Goal: Transaction & Acquisition: Download file/media

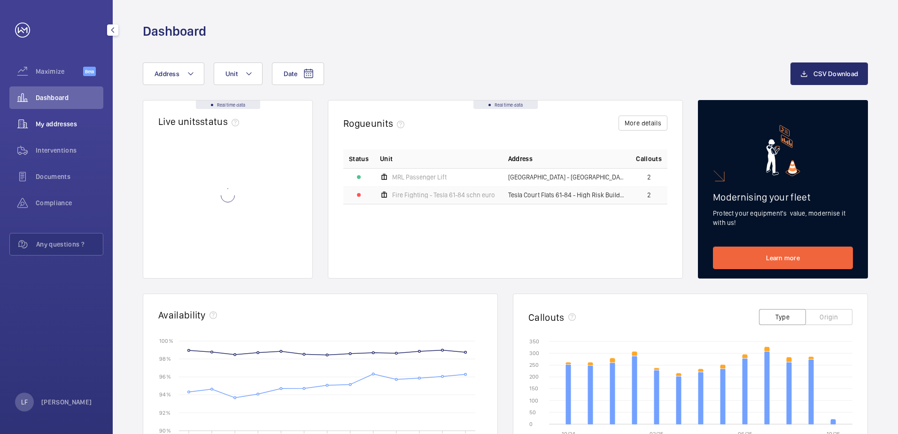
click at [68, 126] on span "My addresses" at bounding box center [70, 123] width 68 height 9
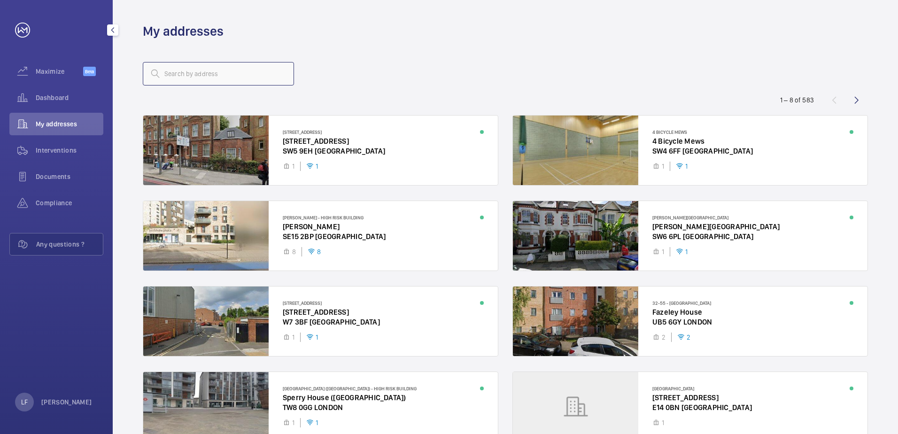
click at [193, 71] on input "text" at bounding box center [218, 73] width 151 height 23
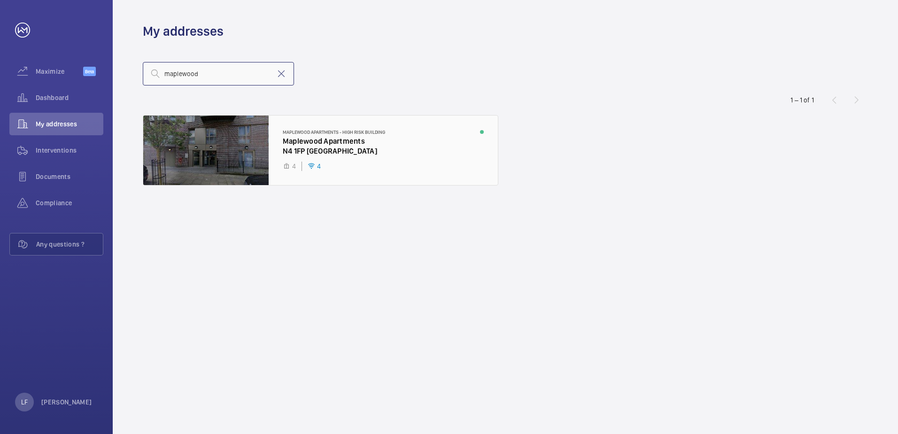
type input "maplewood"
click at [301, 153] on div at bounding box center [320, 151] width 355 height 70
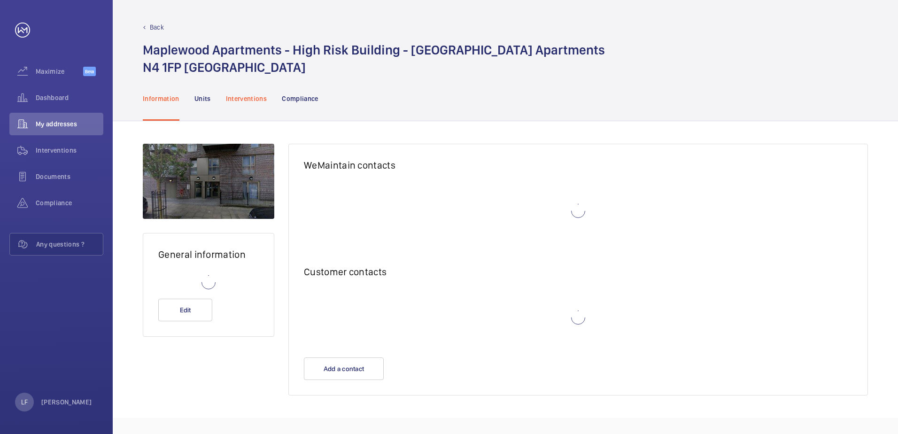
click at [243, 106] on div "Interventions" at bounding box center [246, 98] width 41 height 45
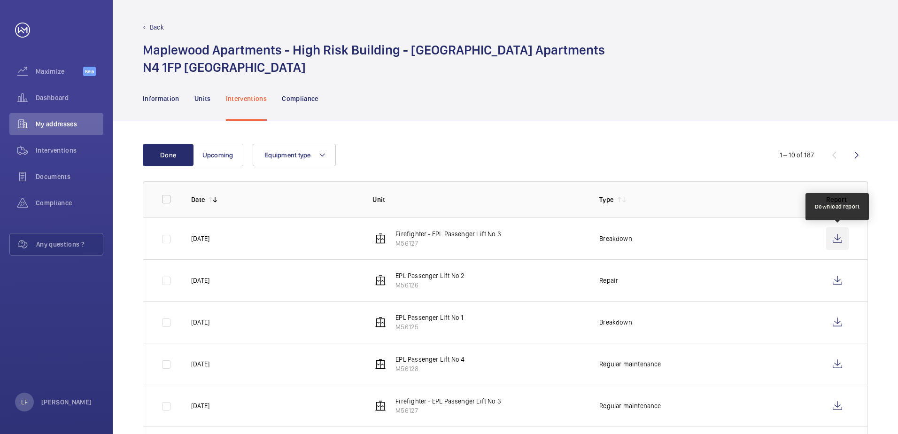
click at [833, 239] on wm-front-icon-button at bounding box center [837, 238] width 23 height 23
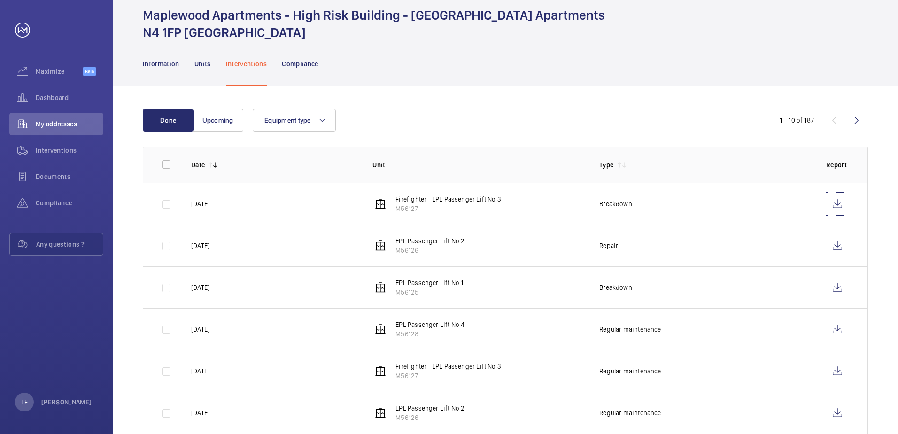
scroll to position [94, 0]
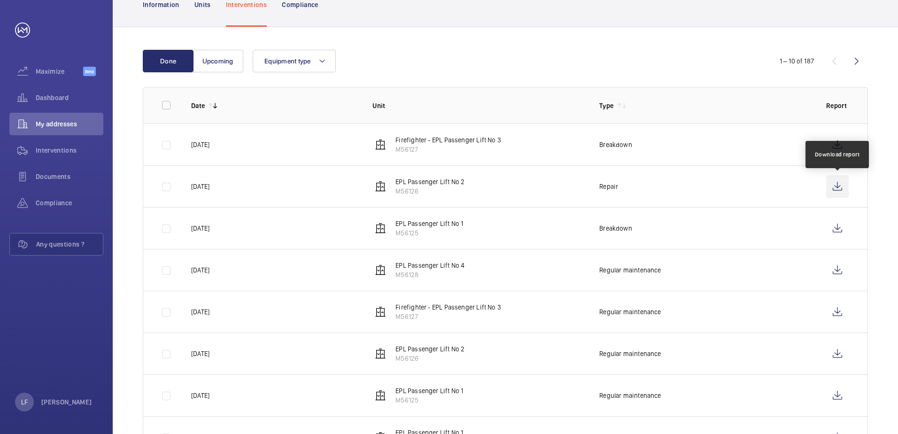
click at [828, 189] on wm-front-icon-button at bounding box center [837, 186] width 23 height 23
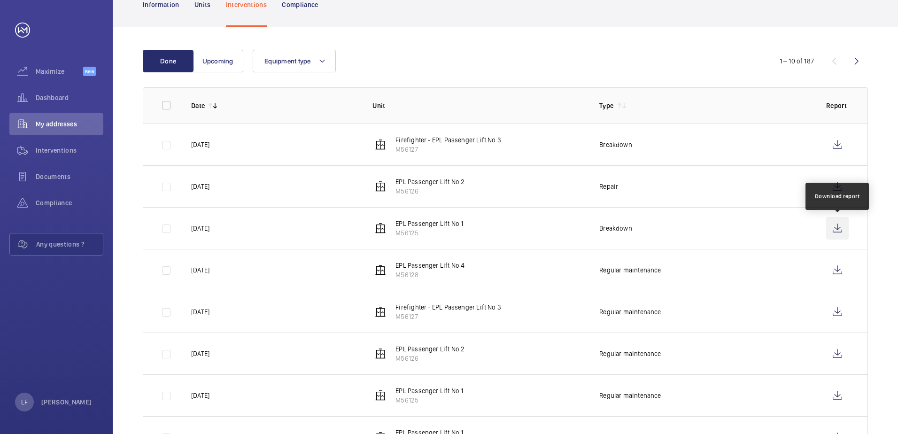
click at [839, 228] on wm-front-icon-button at bounding box center [837, 228] width 23 height 23
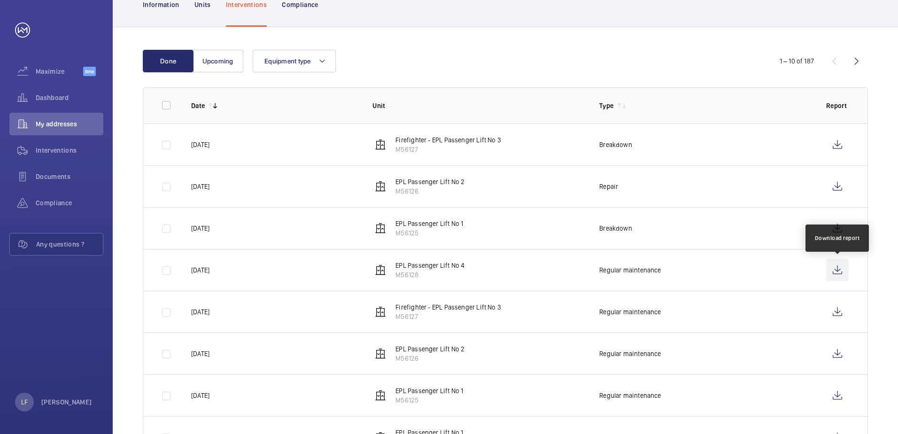
click at [844, 273] on wm-front-icon-button at bounding box center [837, 270] width 23 height 23
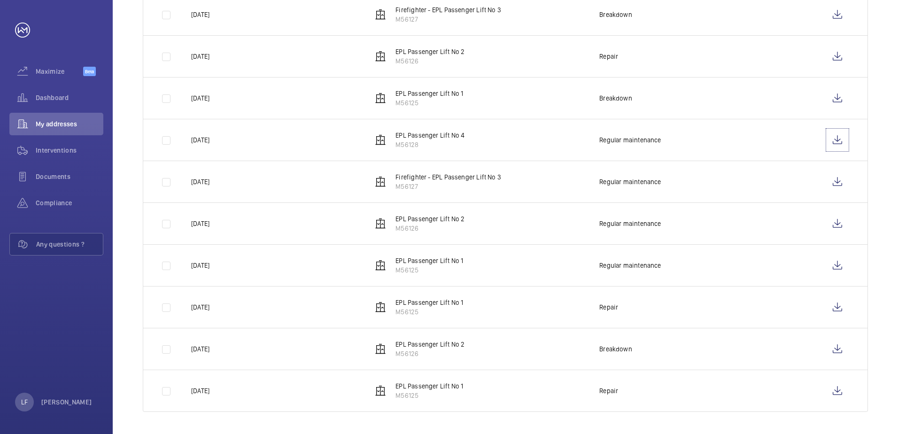
scroll to position [225, 0]
click at [837, 144] on wm-front-icon-button at bounding box center [837, 139] width 23 height 23
click at [846, 183] on wm-front-icon-button at bounding box center [837, 181] width 23 height 23
click at [833, 224] on wm-front-icon-button at bounding box center [837, 223] width 23 height 23
click at [834, 262] on wm-front-icon-button at bounding box center [837, 265] width 23 height 23
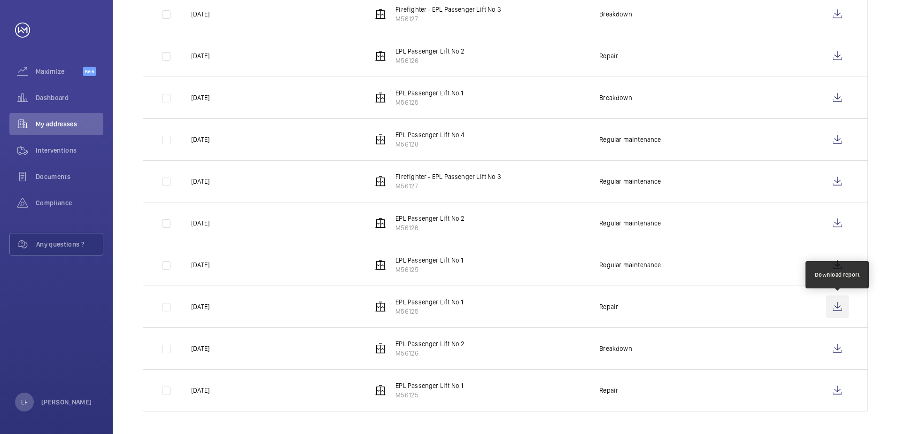
click at [840, 308] on wm-front-icon-button at bounding box center [837, 306] width 23 height 23
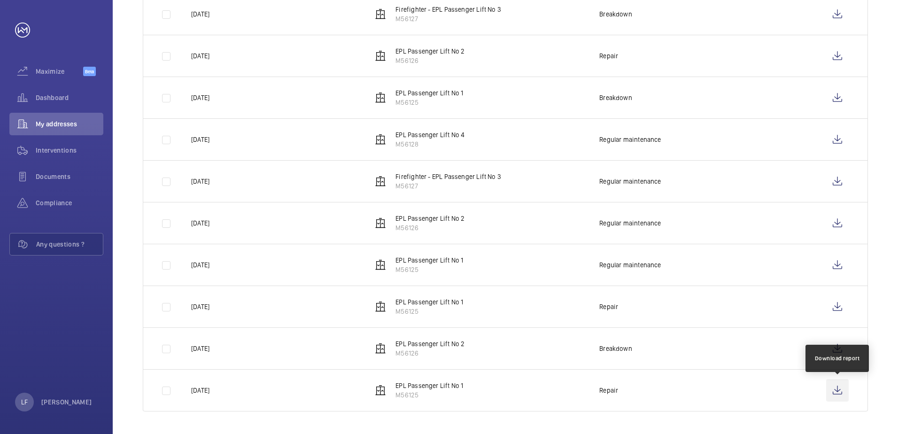
click at [842, 392] on wm-front-icon-button at bounding box center [837, 390] width 23 height 23
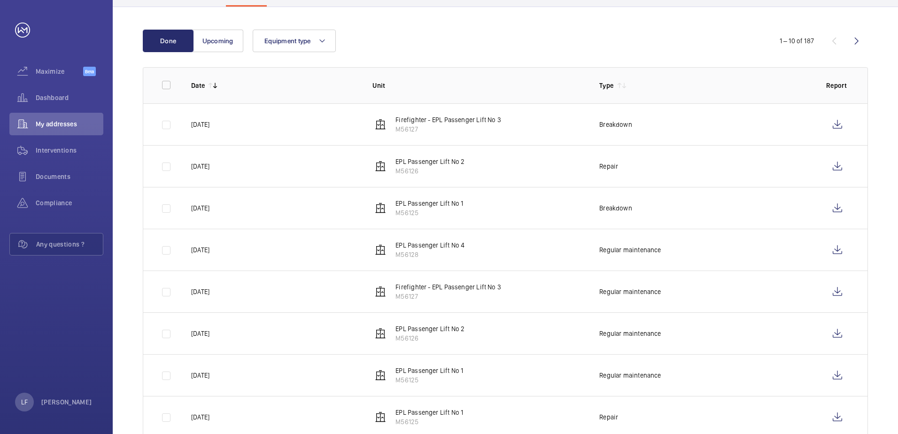
scroll to position [37, 0]
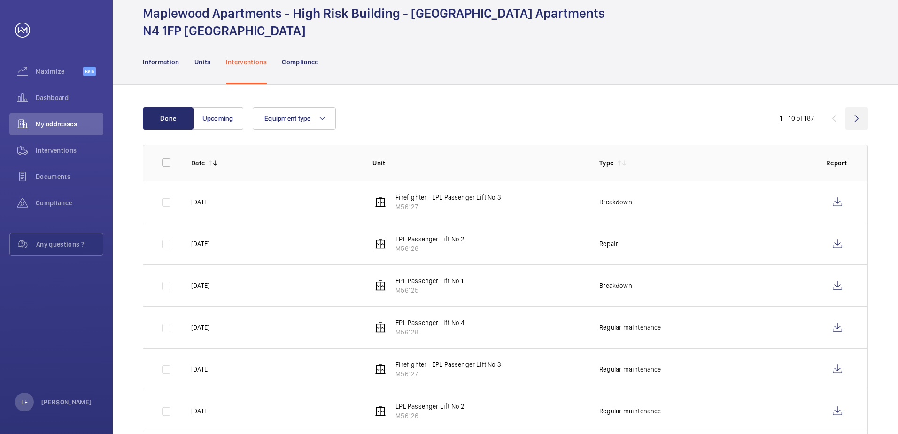
click at [859, 110] on wm-front-icon-button at bounding box center [857, 118] width 23 height 23
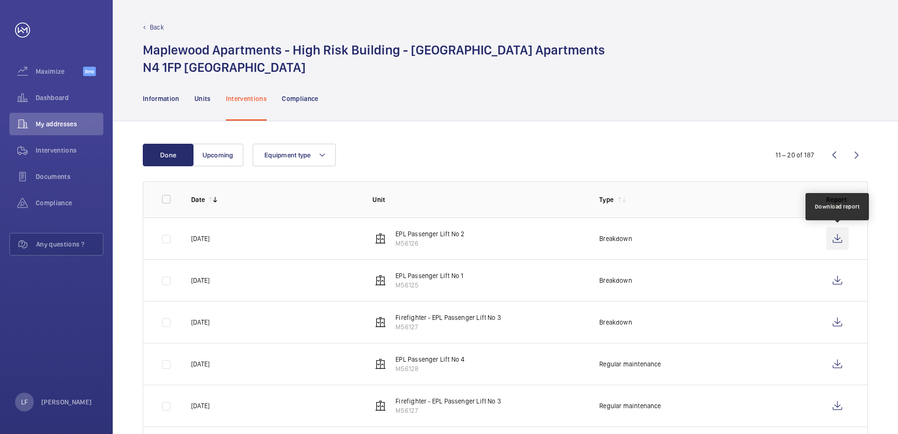
click at [828, 235] on wm-front-icon-button at bounding box center [837, 238] width 23 height 23
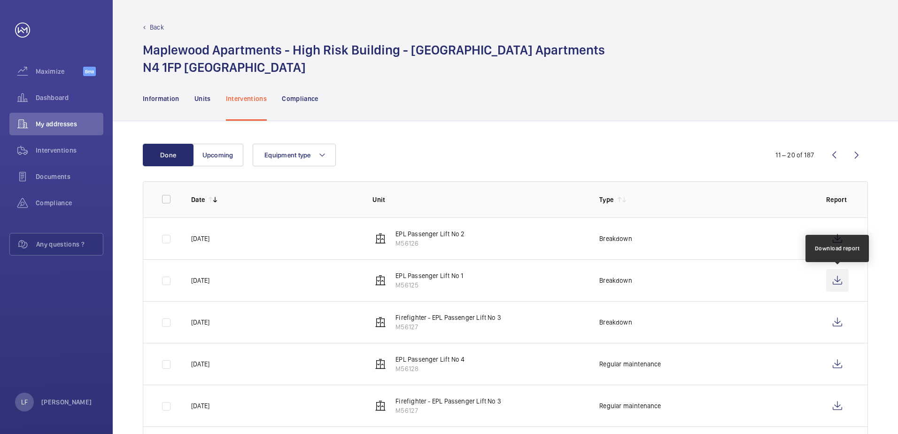
click at [831, 280] on wm-front-icon-button at bounding box center [837, 280] width 23 height 23
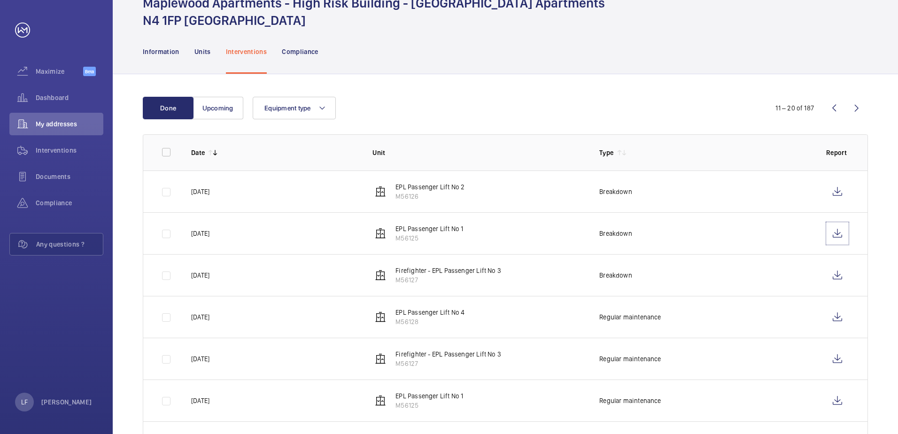
scroll to position [141, 0]
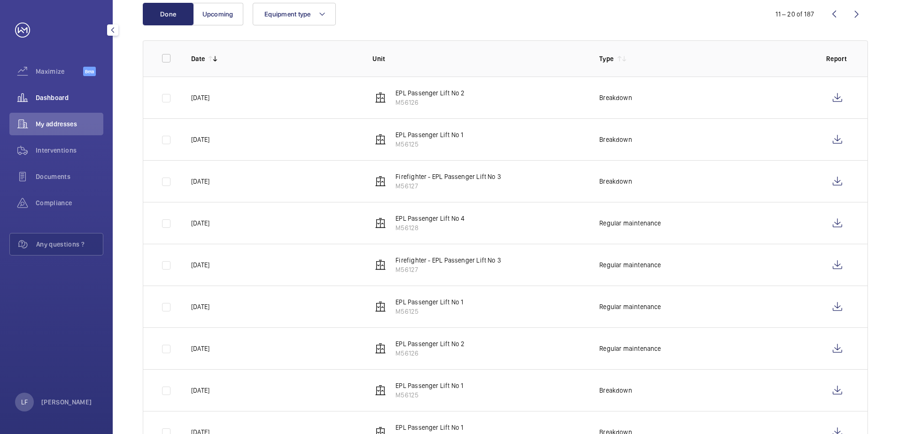
click at [57, 99] on span "Dashboard" at bounding box center [70, 97] width 68 height 9
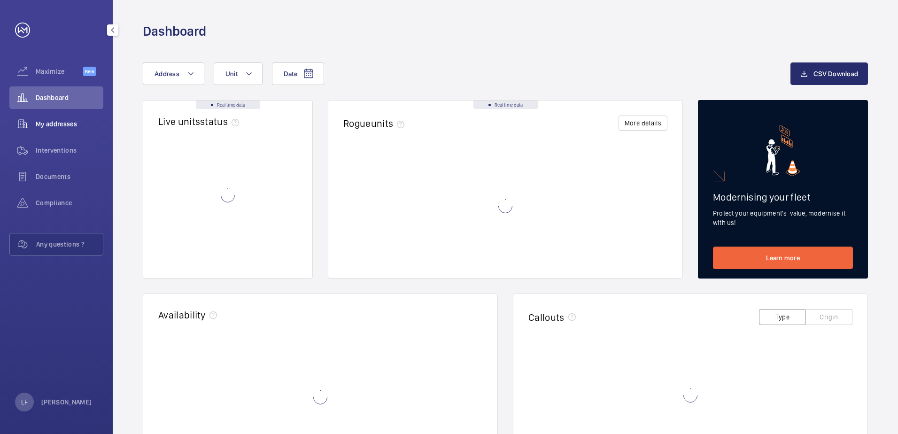
click at [58, 125] on span "My addresses" at bounding box center [70, 123] width 68 height 9
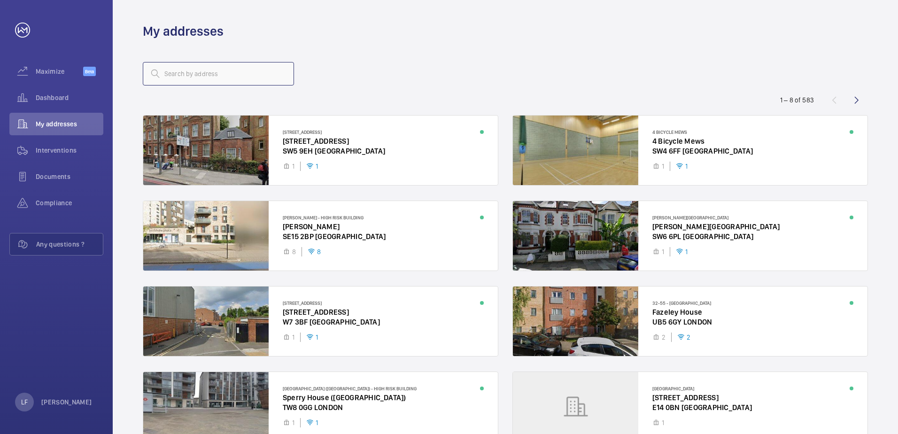
click at [183, 78] on input "text" at bounding box center [218, 73] width 151 height 23
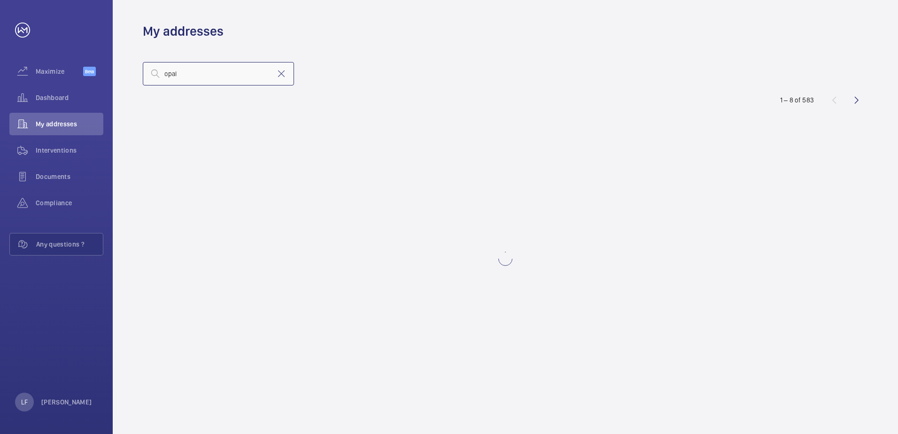
type input "opal"
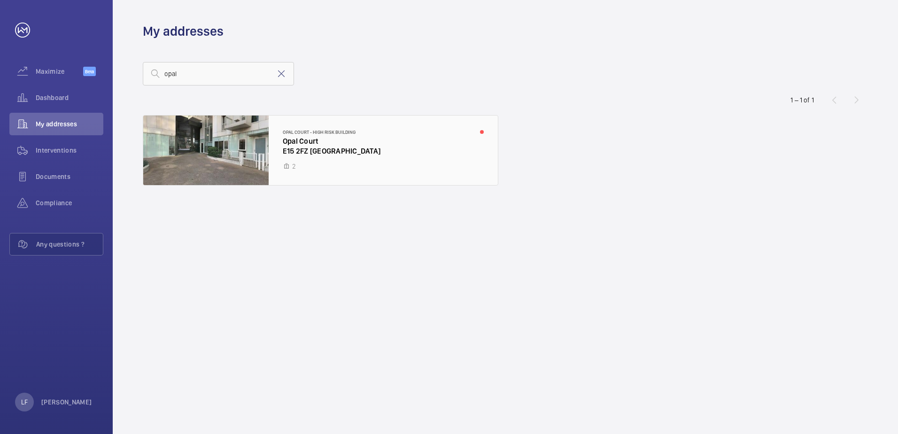
click at [329, 151] on div at bounding box center [320, 151] width 355 height 70
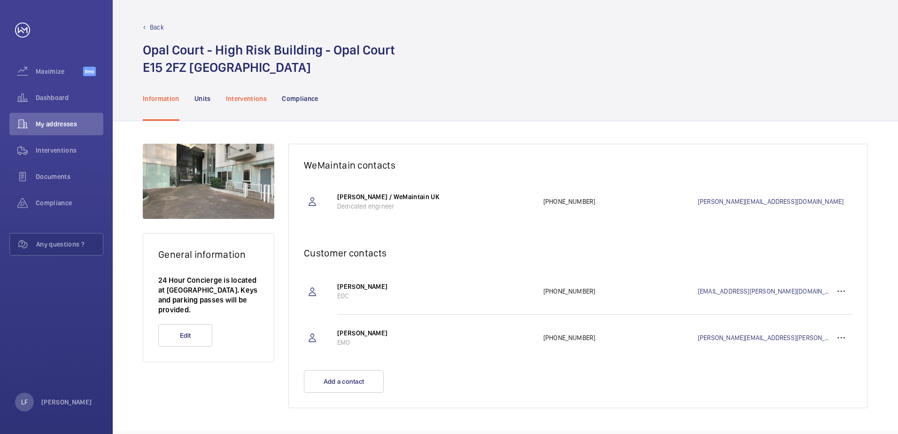
click at [256, 104] on div "Interventions" at bounding box center [246, 98] width 41 height 45
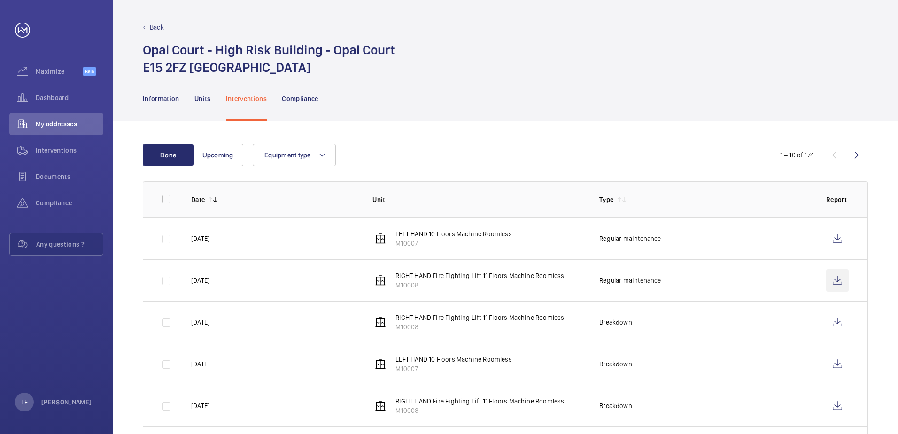
click at [829, 279] on wm-front-icon-button at bounding box center [837, 280] width 23 height 23
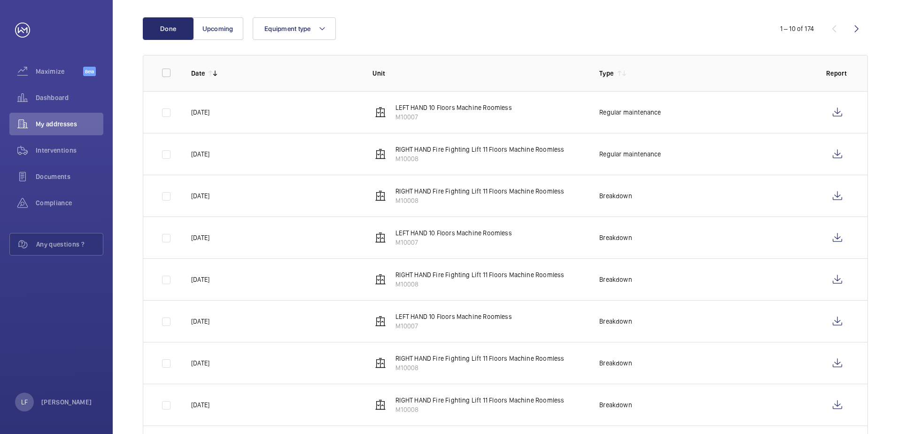
scroll to position [141, 0]
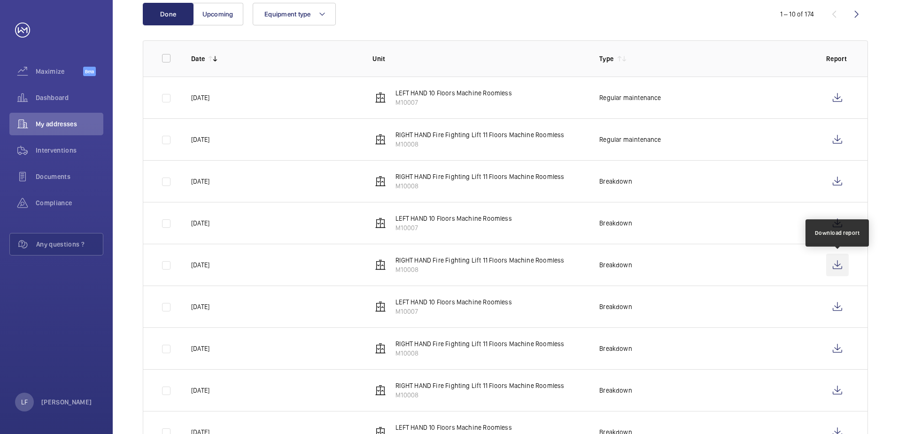
click at [829, 268] on wm-front-icon-button at bounding box center [837, 265] width 23 height 23
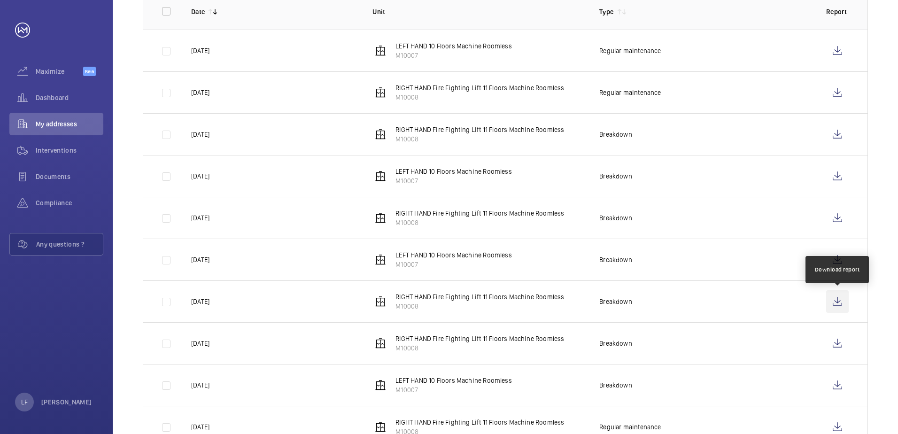
click at [834, 301] on wm-front-icon-button at bounding box center [837, 301] width 23 height 23
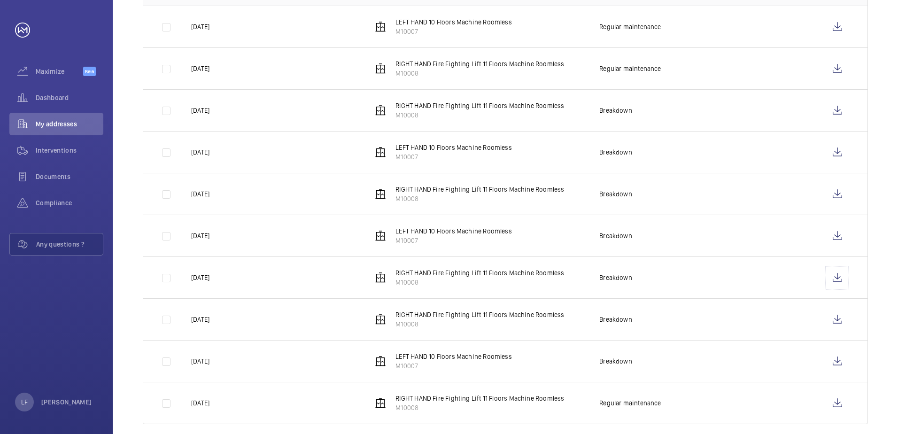
scroll to position [225, 0]
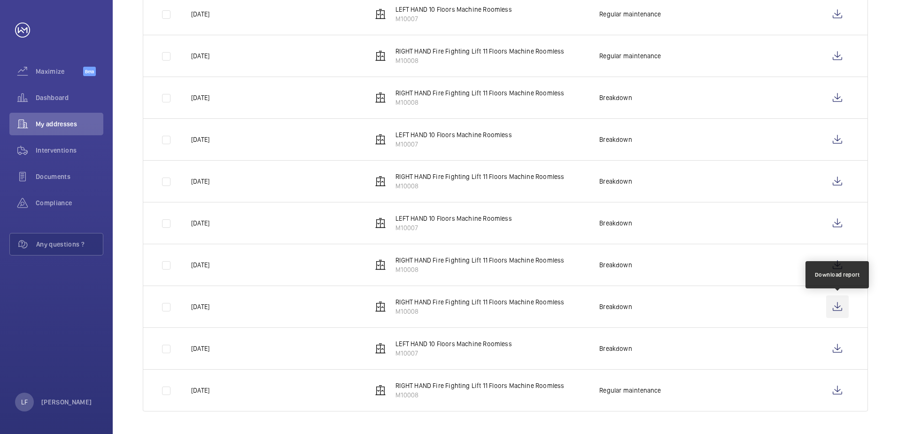
click at [828, 310] on wm-front-icon-button at bounding box center [837, 306] width 23 height 23
